Goal: Task Accomplishment & Management: Manage account settings

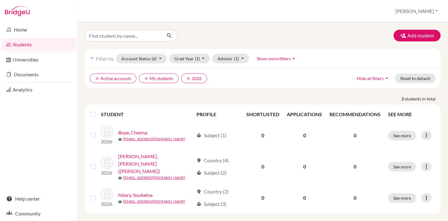
scroll to position [0, 0]
click at [204, 58] on button "Grad Year (1)" at bounding box center [189, 59] width 41 height 10
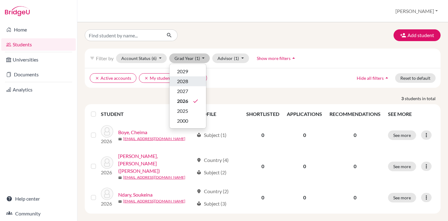
click at [186, 82] on span "2028" at bounding box center [182, 81] width 11 height 7
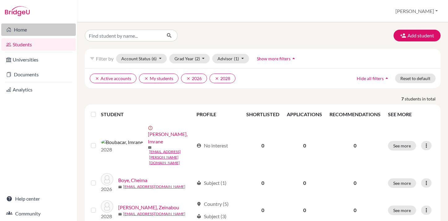
click at [28, 31] on link "Home" at bounding box center [38, 30] width 75 height 12
click at [34, 32] on link "Home" at bounding box center [38, 30] width 75 height 12
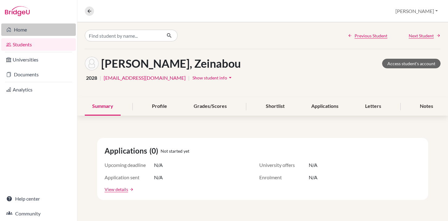
click at [21, 31] on link "Home" at bounding box center [38, 30] width 75 height 12
